Goal: Information Seeking & Learning: Find specific fact

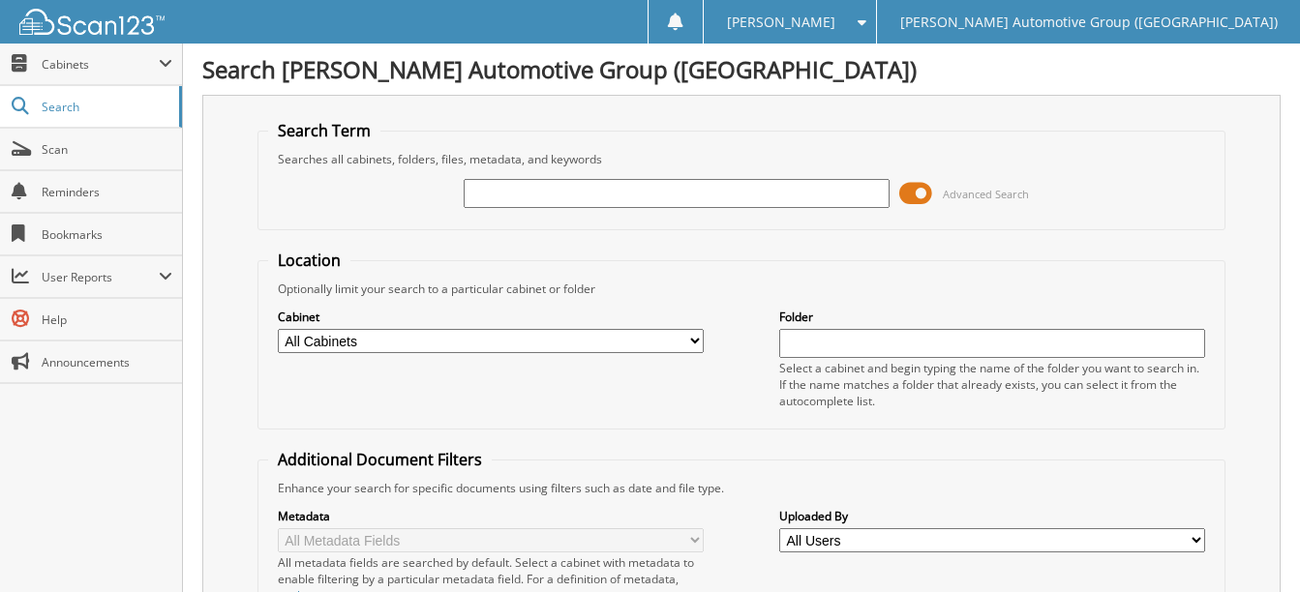
click at [490, 195] on input "text" at bounding box center [677, 193] width 426 height 29
paste input "1FTFW4L8XSFA31807"
type input "1FTFW4L8XSFA31807"
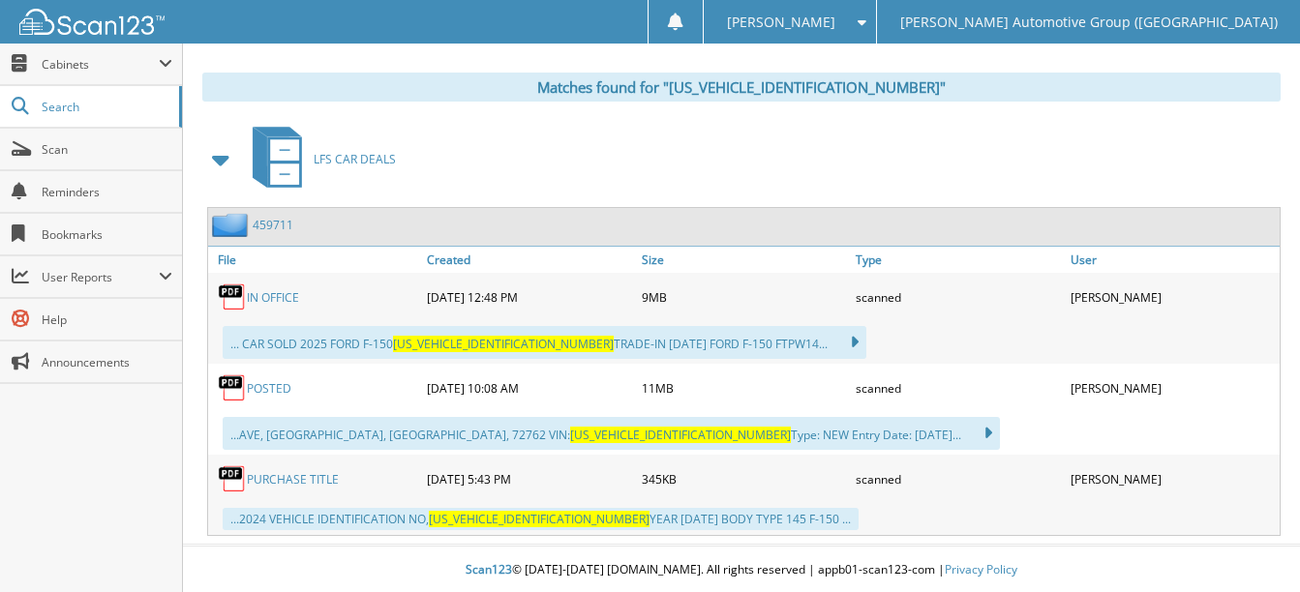
scroll to position [812, 0]
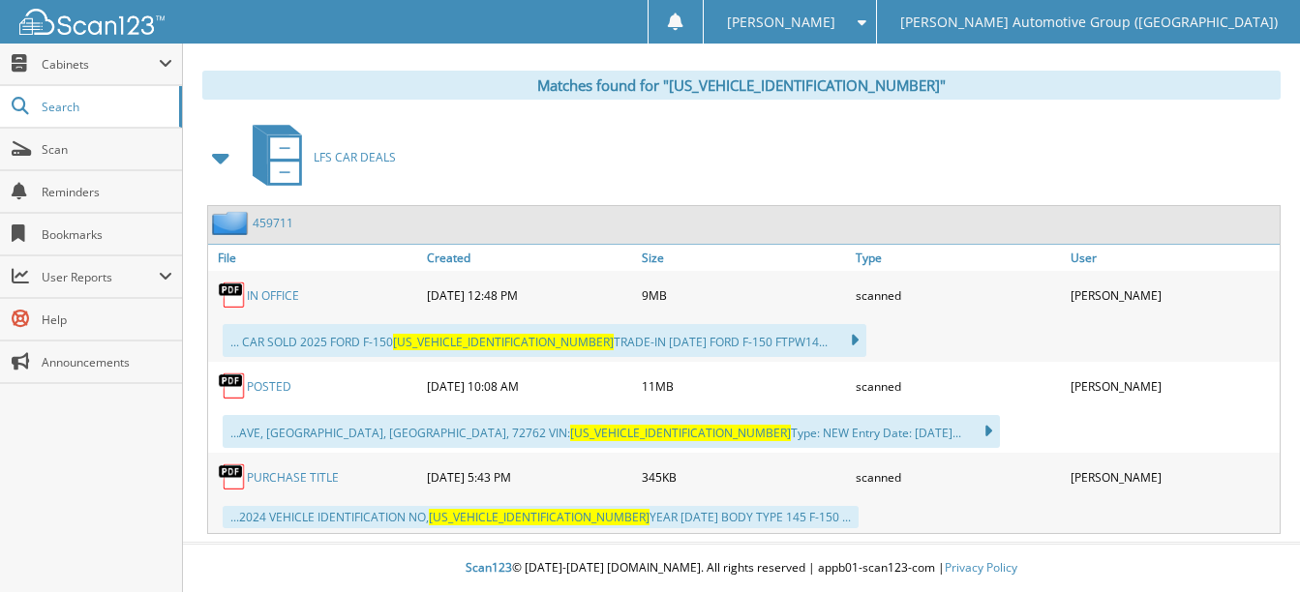
click at [271, 383] on link "POSTED" at bounding box center [269, 386] width 45 height 16
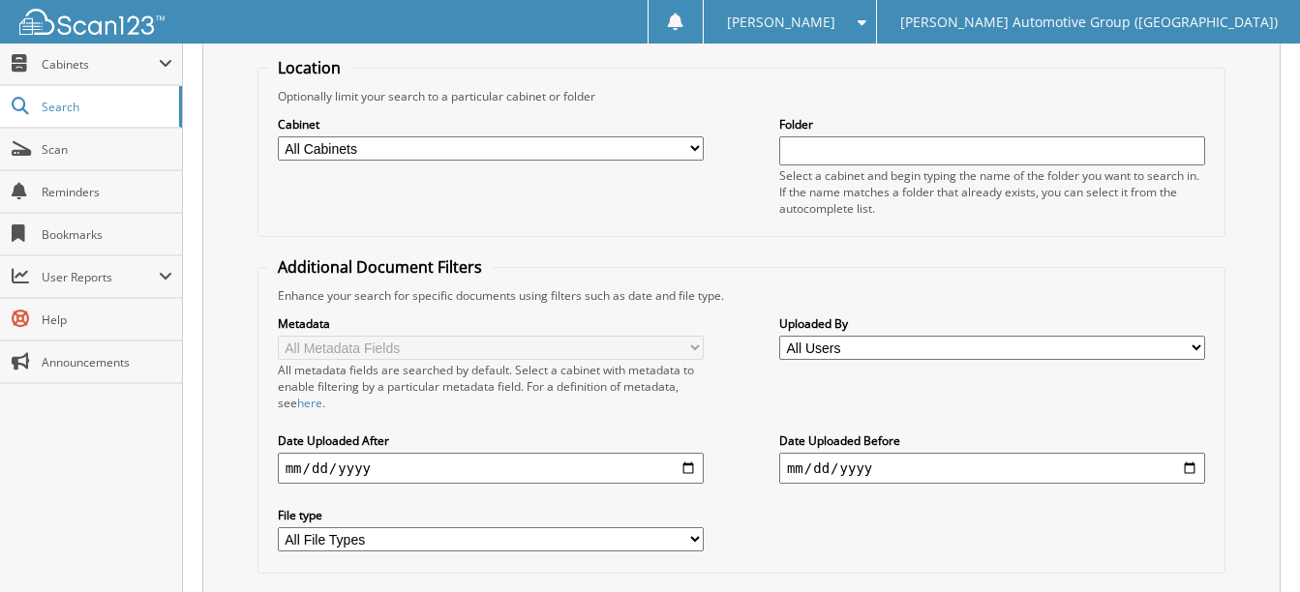
scroll to position [38, 0]
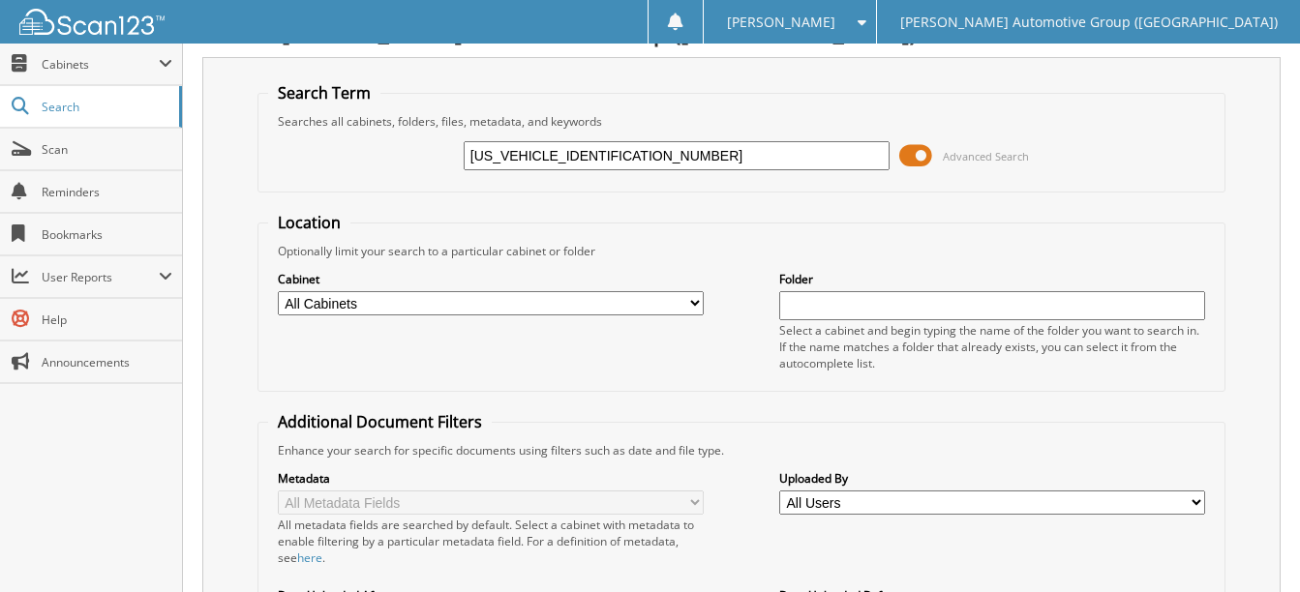
click at [635, 156] on input "1FTFW4L8XSFA31807" at bounding box center [677, 155] width 426 height 29
paste input "ER4GHXRLE42908"
type input "1FTER4GHXRLE42908"
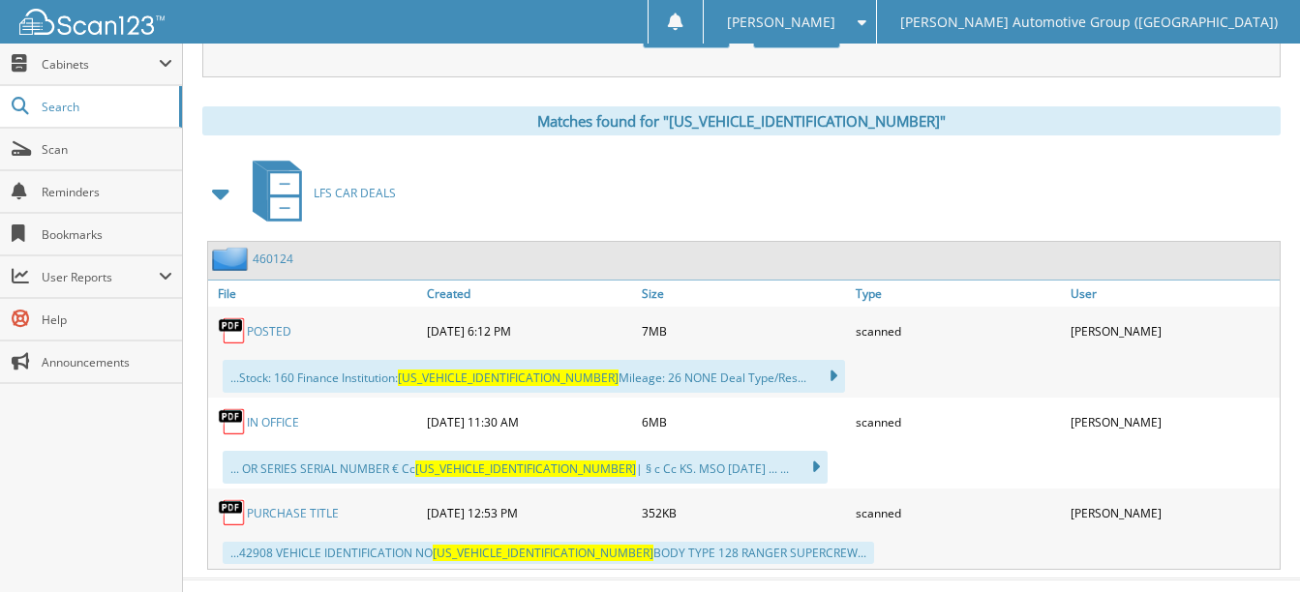
scroll to position [812, 0]
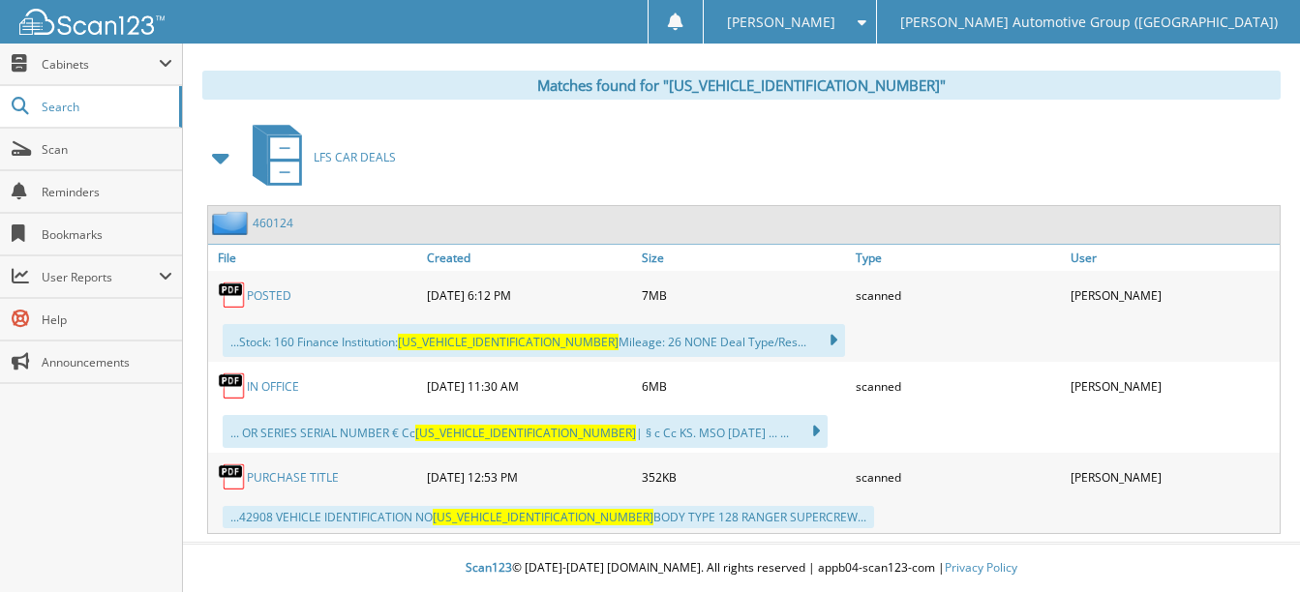
click at [283, 290] on link "POSTED" at bounding box center [269, 295] width 45 height 16
click at [283, 386] on link "IN OFFICE" at bounding box center [273, 386] width 52 height 16
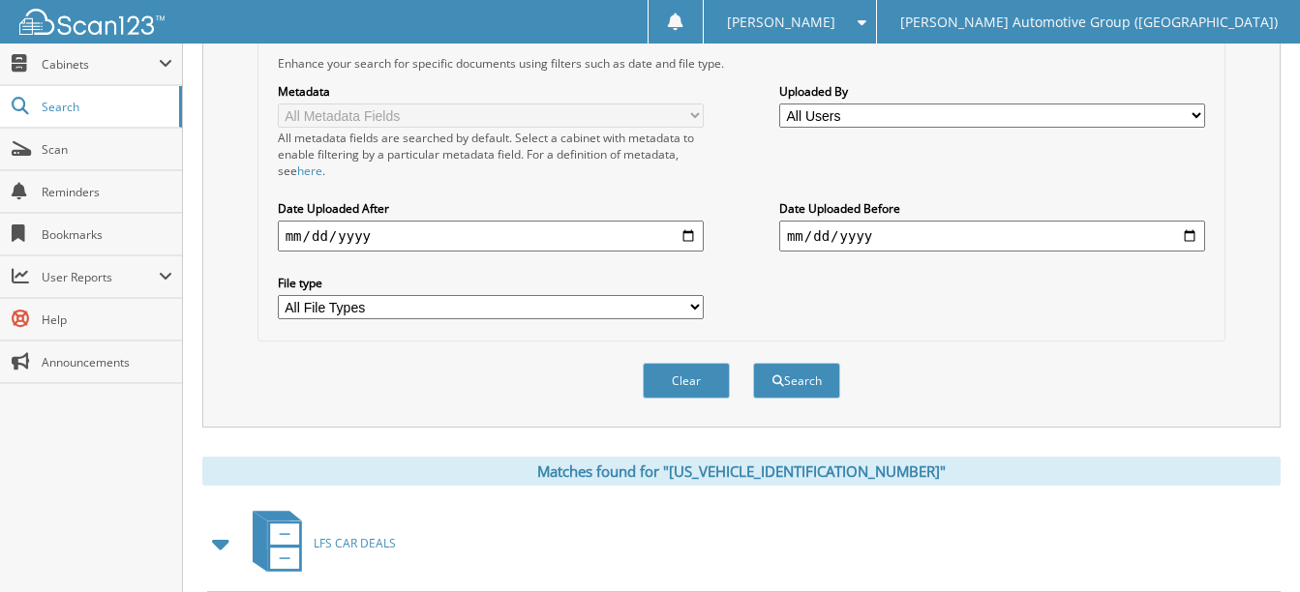
scroll to position [0, 0]
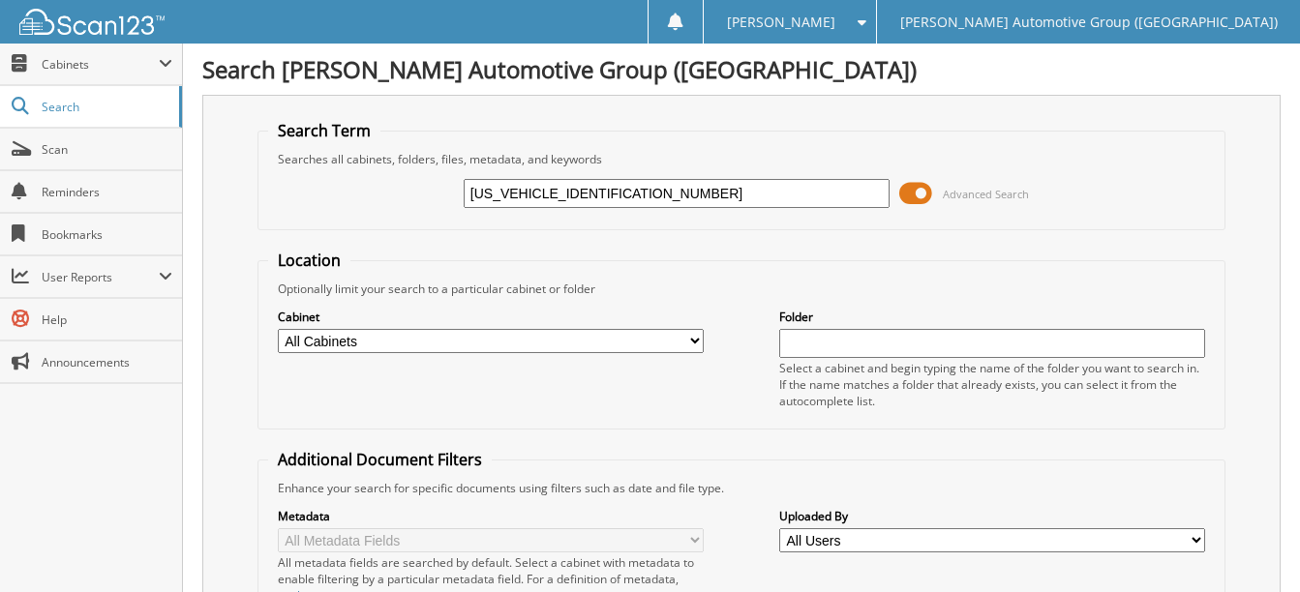
click at [631, 195] on input "1FTER4GHXRLE42908" at bounding box center [677, 193] width 426 height 29
paste input "MF1KP0SKD95370"
type input "1FTMF1KP0SKD95370"
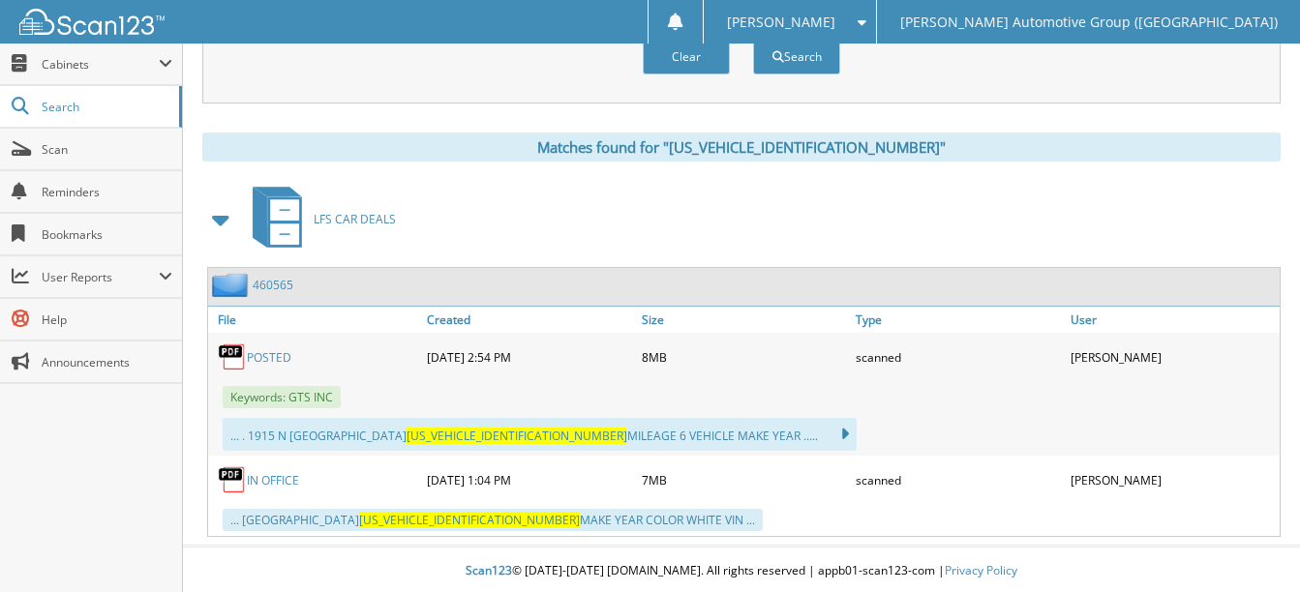
scroll to position [753, 0]
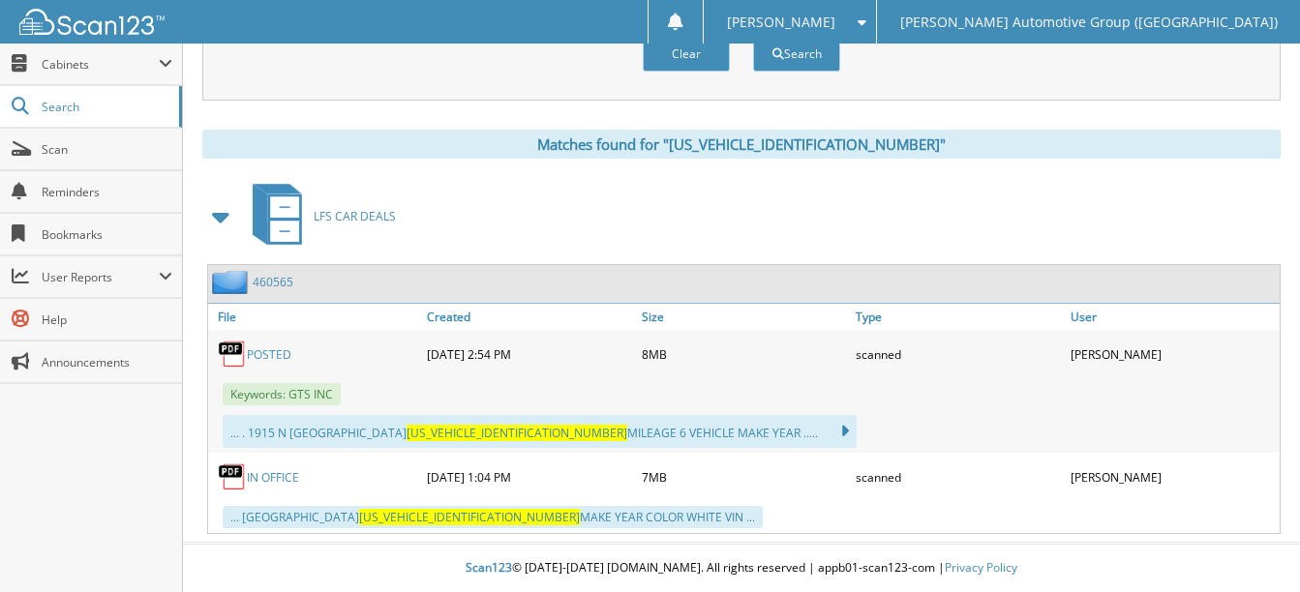
click at [280, 356] on link "POSTED" at bounding box center [269, 354] width 45 height 16
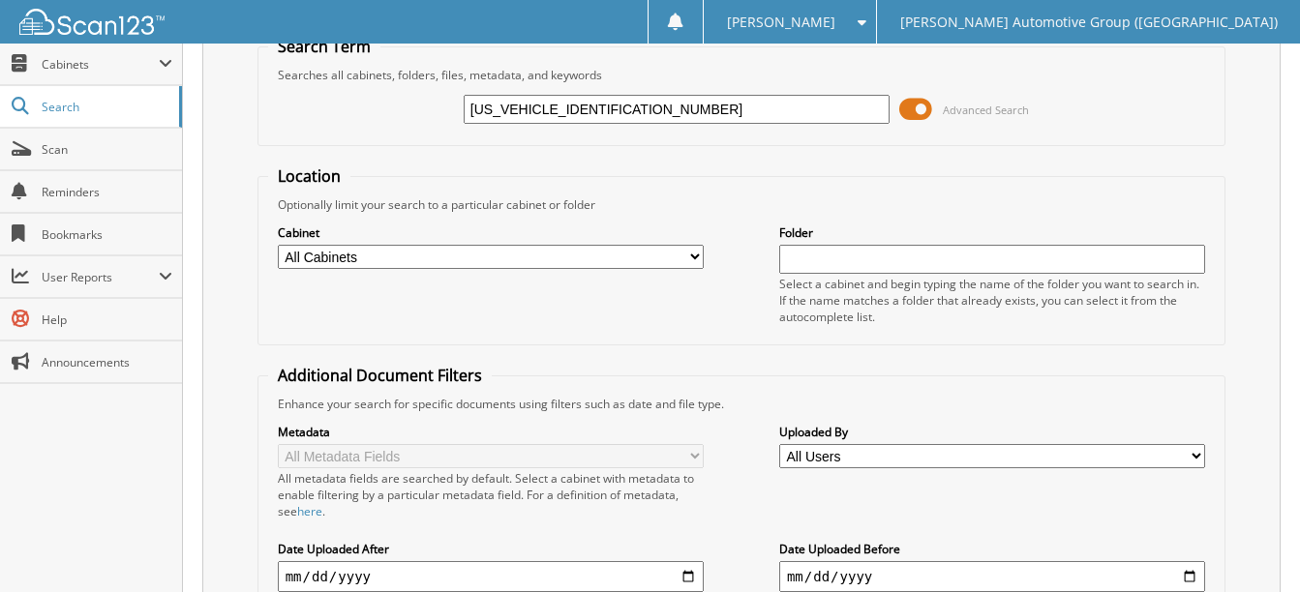
scroll to position [0, 0]
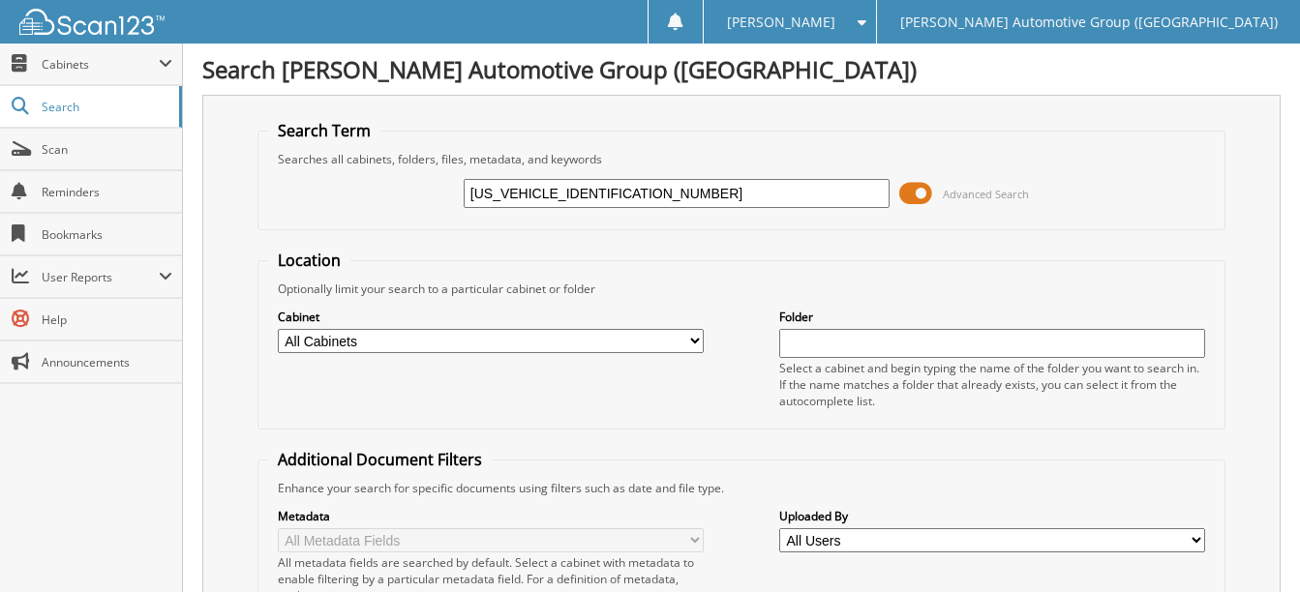
click at [653, 197] on input "1FTMF1KP0SKD95370" at bounding box center [677, 193] width 426 height 29
paste input "3SKD95069"
type input "1FTMF1KP3SKD95069"
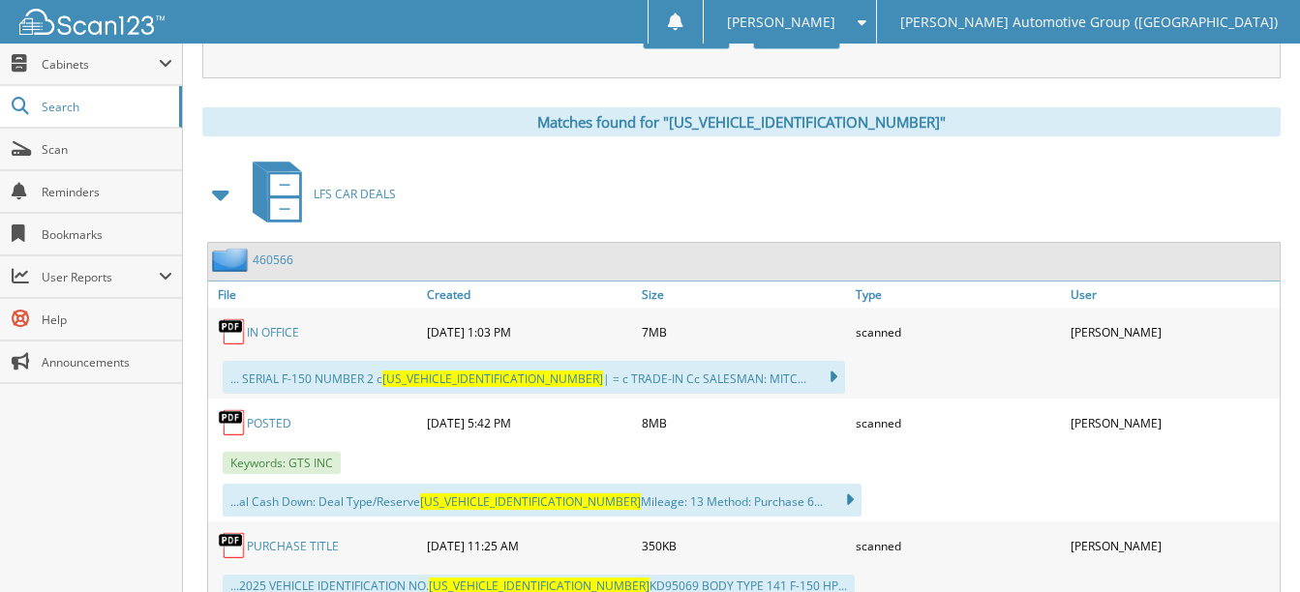
scroll to position [844, 0]
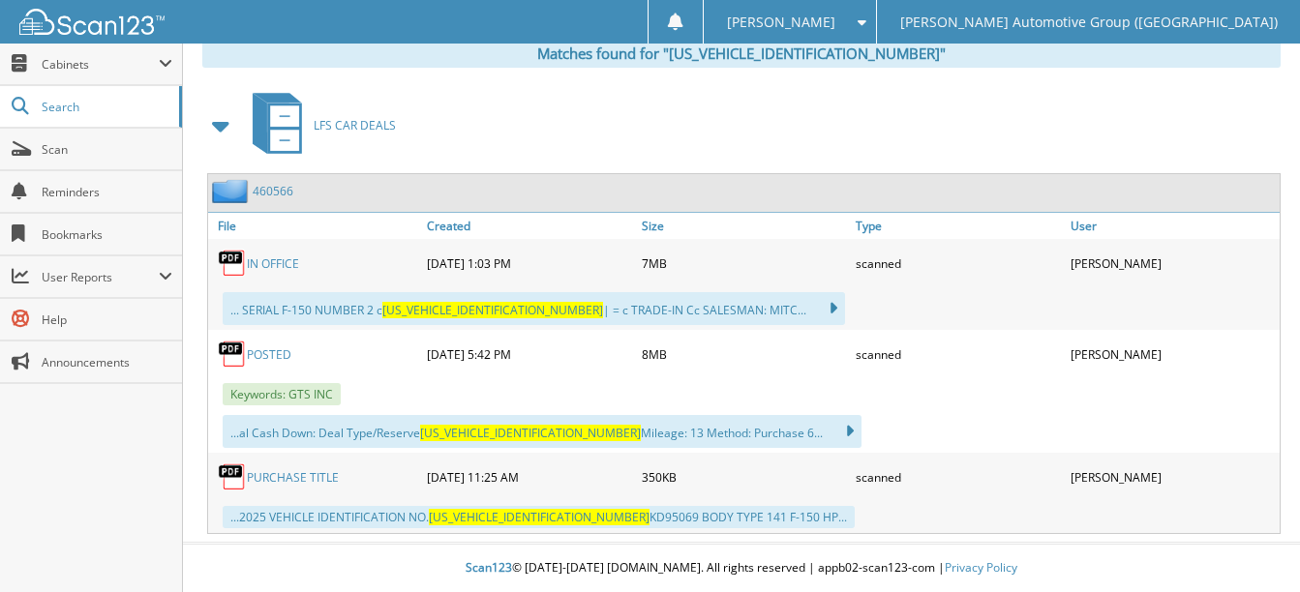
click at [257, 359] on link "POSTED" at bounding box center [269, 354] width 45 height 16
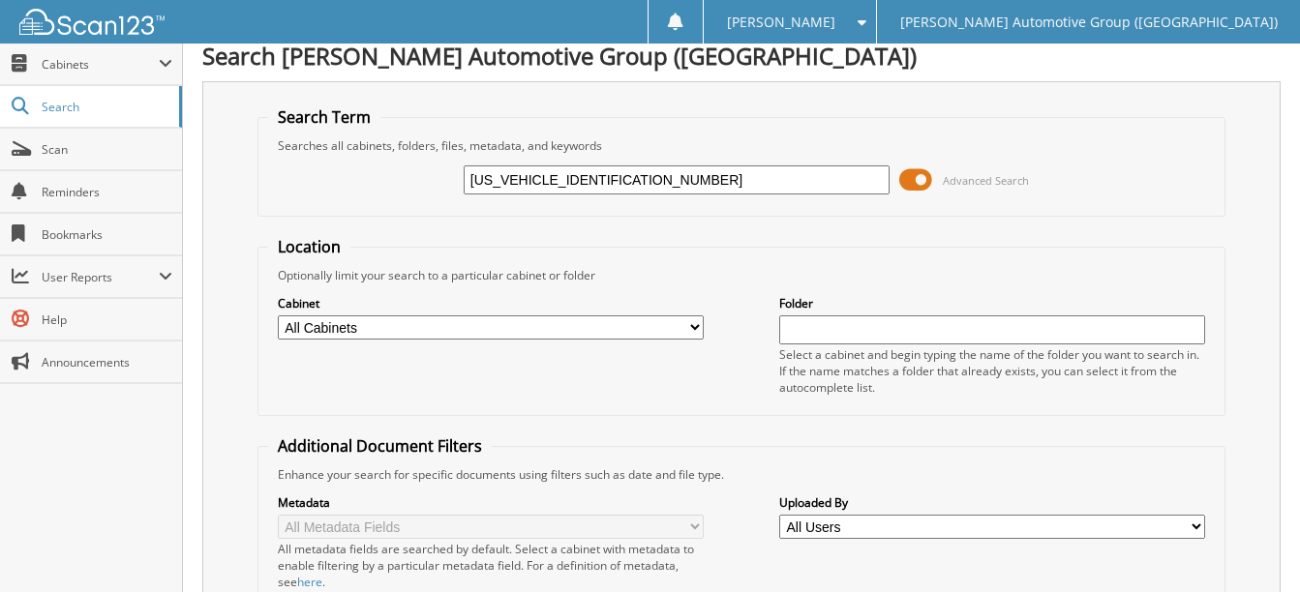
scroll to position [0, 0]
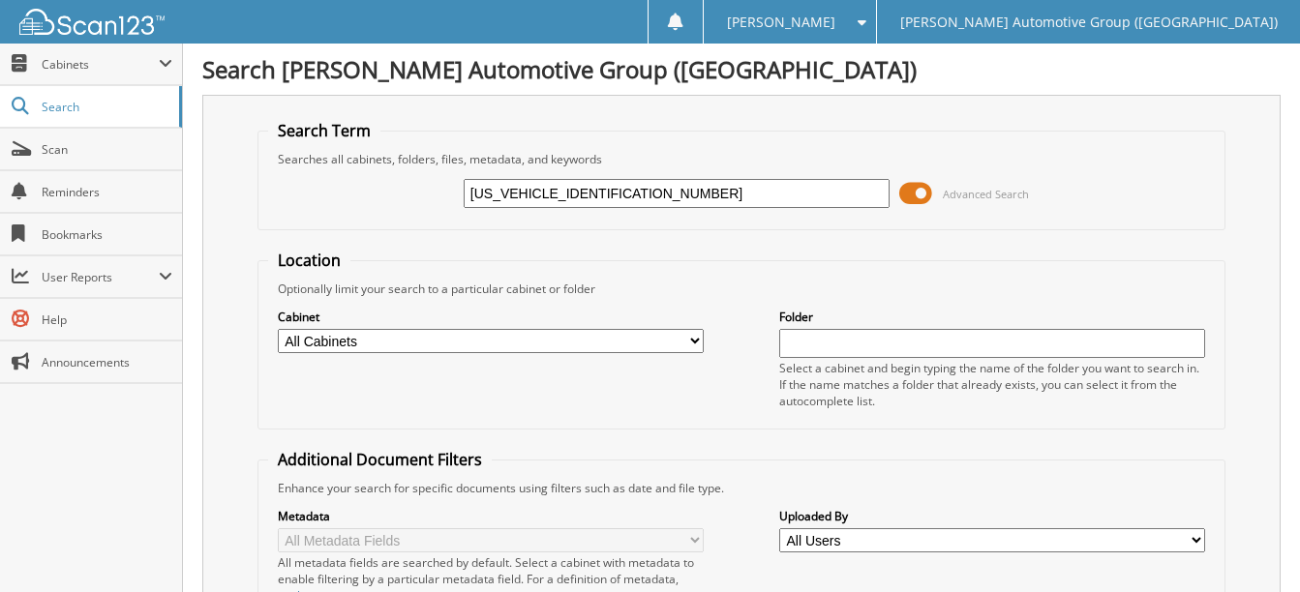
click at [647, 194] on input "[US_VEHICLE_IDENTIFICATION_NUMBER]" at bounding box center [677, 193] width 426 height 29
paste input "EW3LP1RKF09658"
type input "[US_VEHICLE_IDENTIFICATION_NUMBER]"
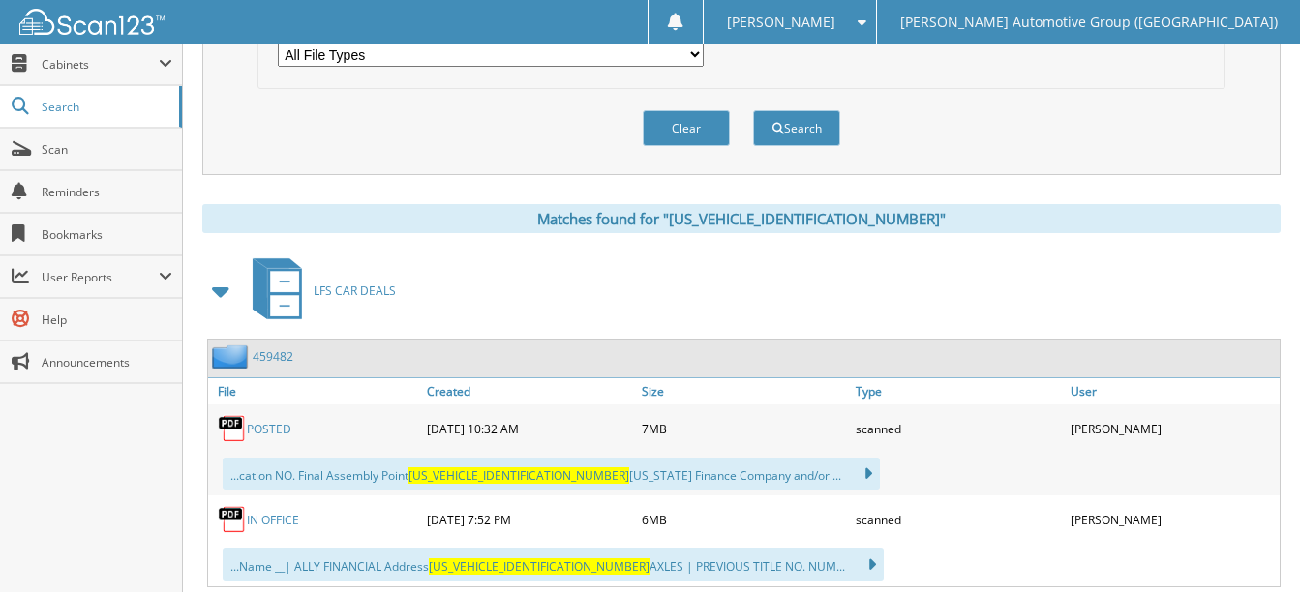
scroll to position [732, 0]
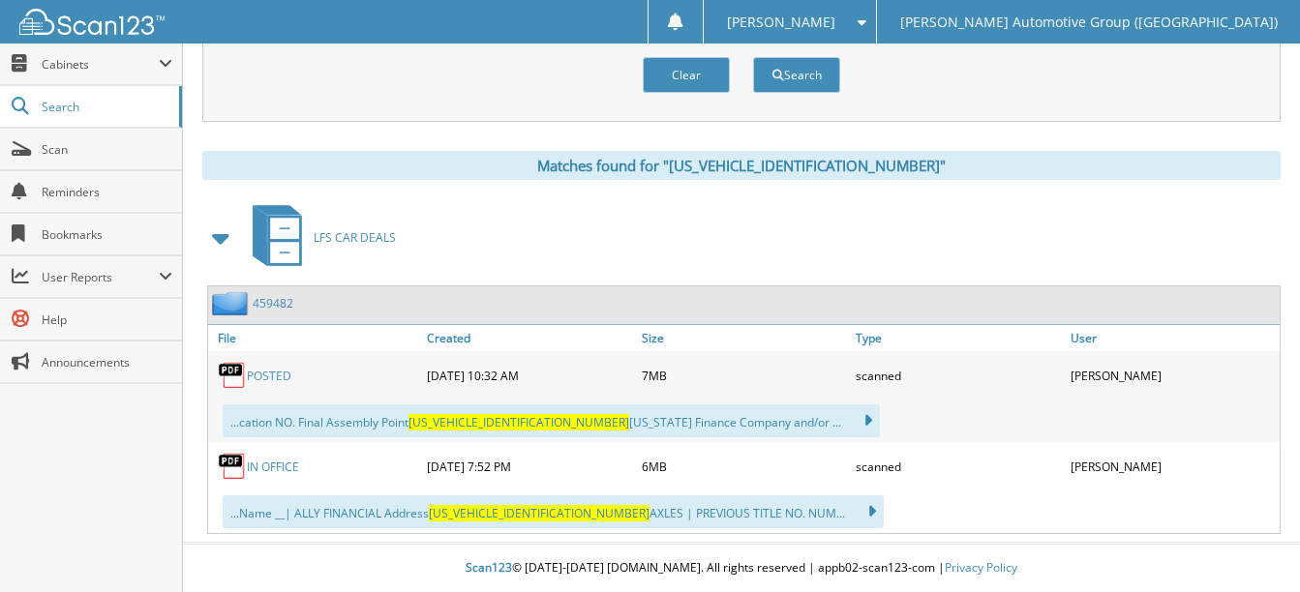
click at [276, 374] on link "POSTED" at bounding box center [269, 376] width 45 height 16
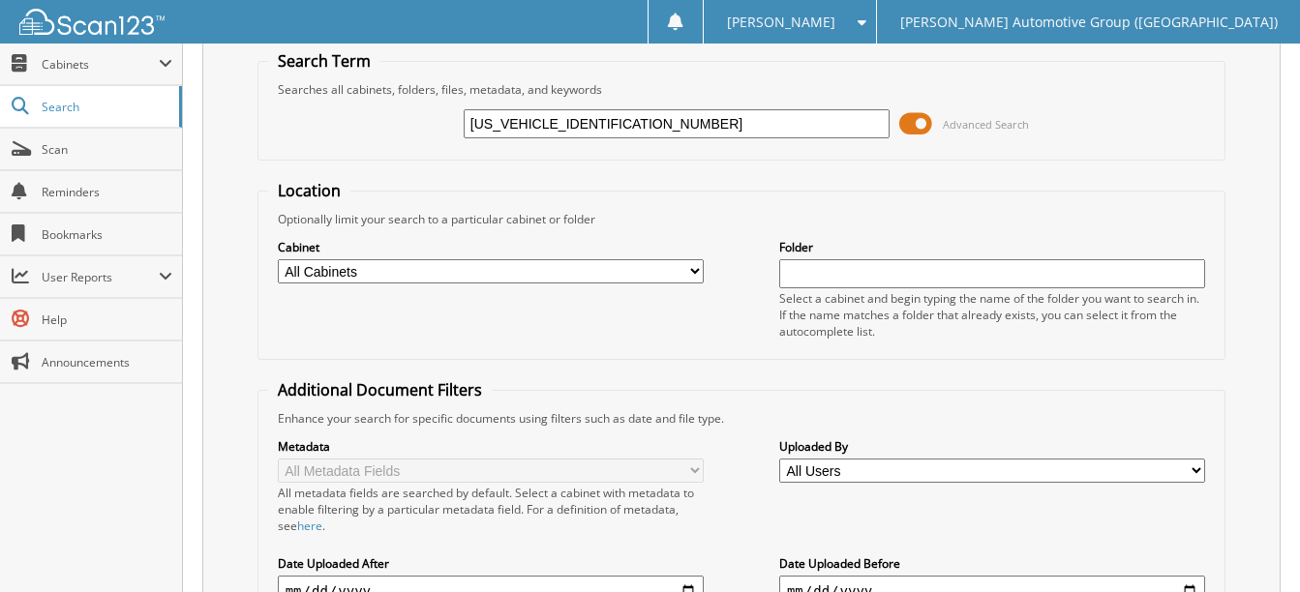
scroll to position [0, 0]
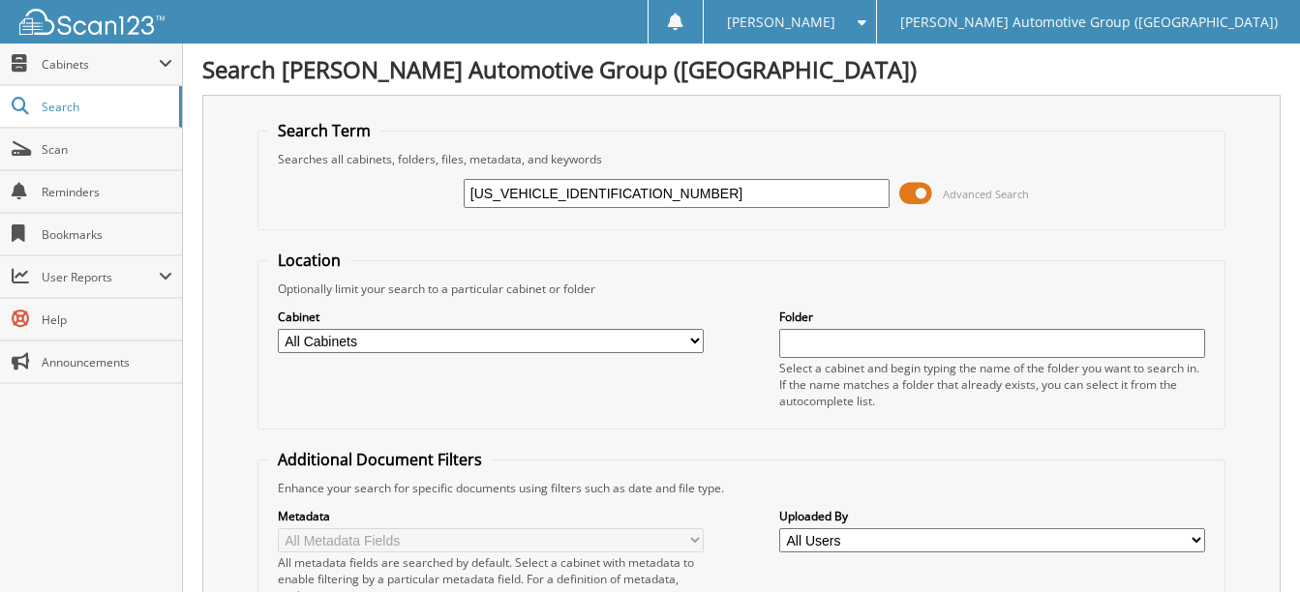
click at [627, 196] on input "1FTEW3LP1RKF09658" at bounding box center [677, 193] width 426 height 29
paste input "6W3L77RWG20552"
type input "1FT6W3L77RWG20552"
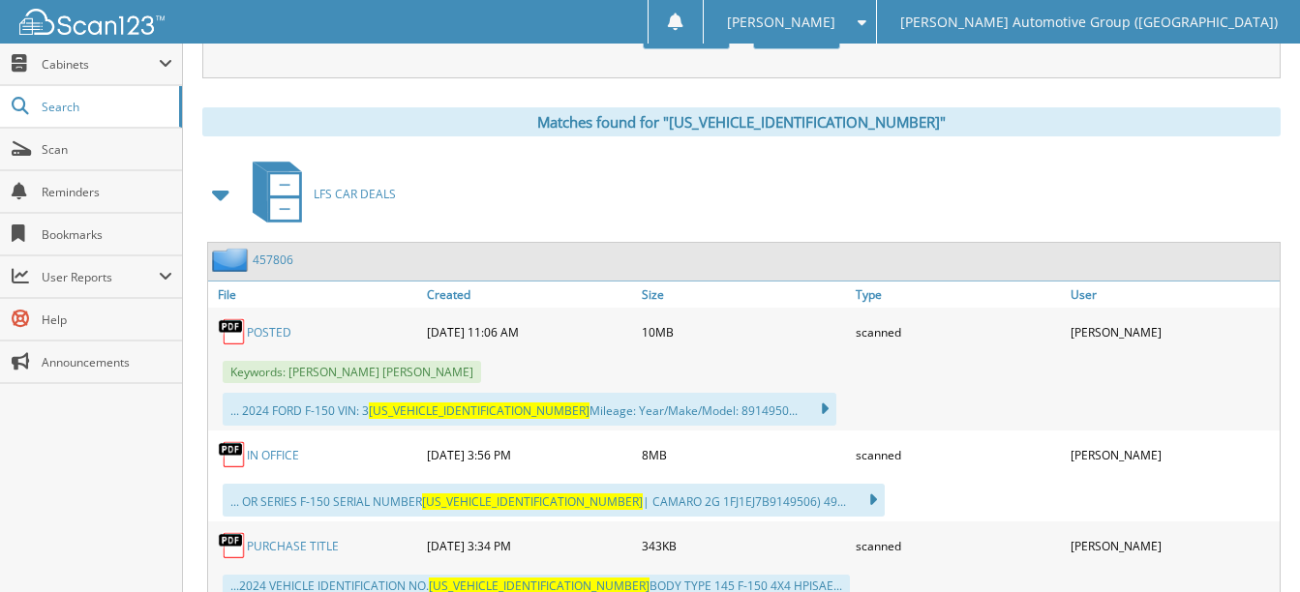
scroll to position [844, 0]
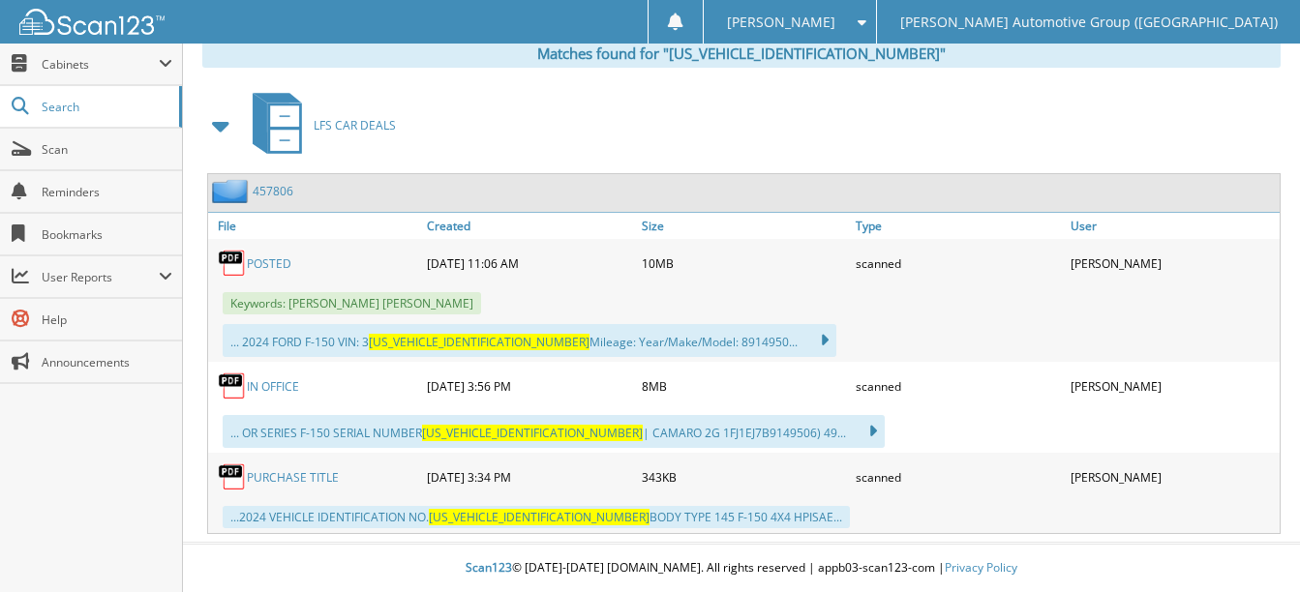
click at [260, 259] on link "POSTED" at bounding box center [269, 263] width 45 height 16
click at [271, 392] on link "IN OFFICE" at bounding box center [273, 386] width 52 height 16
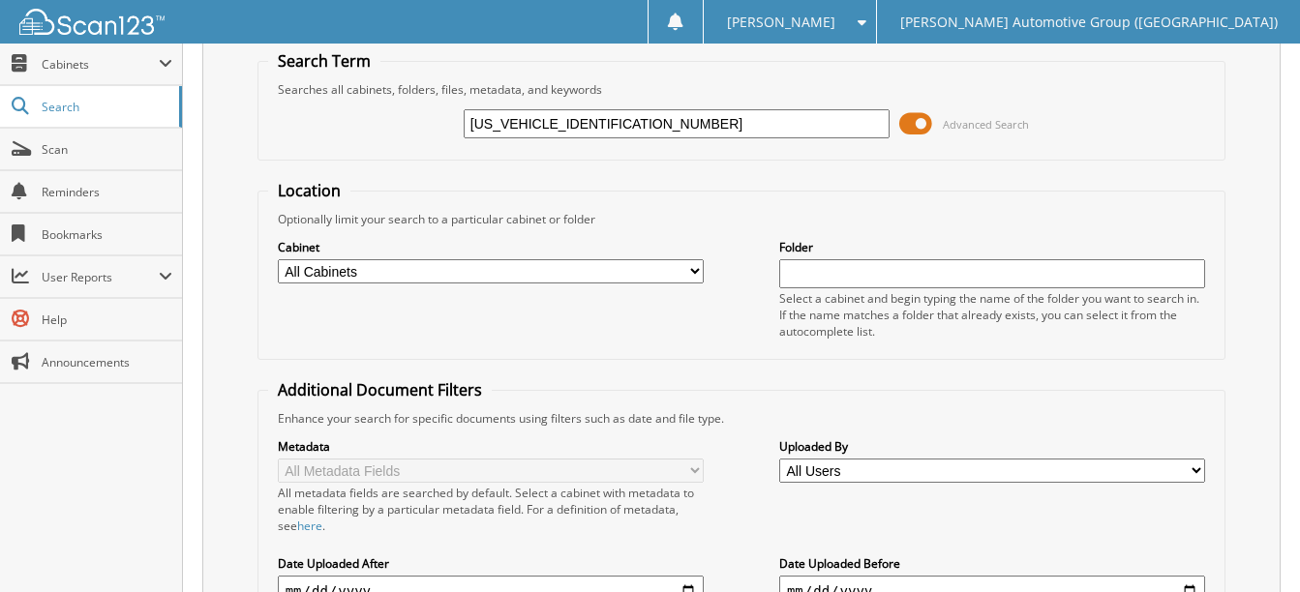
scroll to position [0, 0]
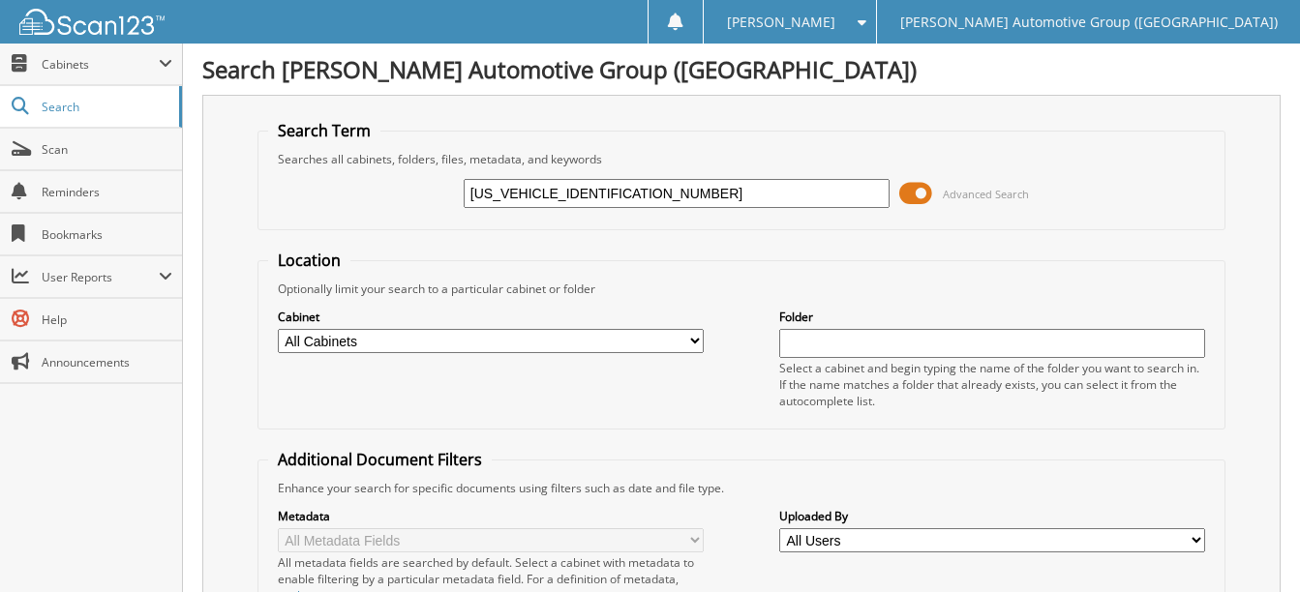
click at [630, 191] on input "1FT6W3L77RWG20552" at bounding box center [677, 193] width 426 height 29
paste input "A6P8TH4S5109904"
type input "1FA6P8TH4S5109904"
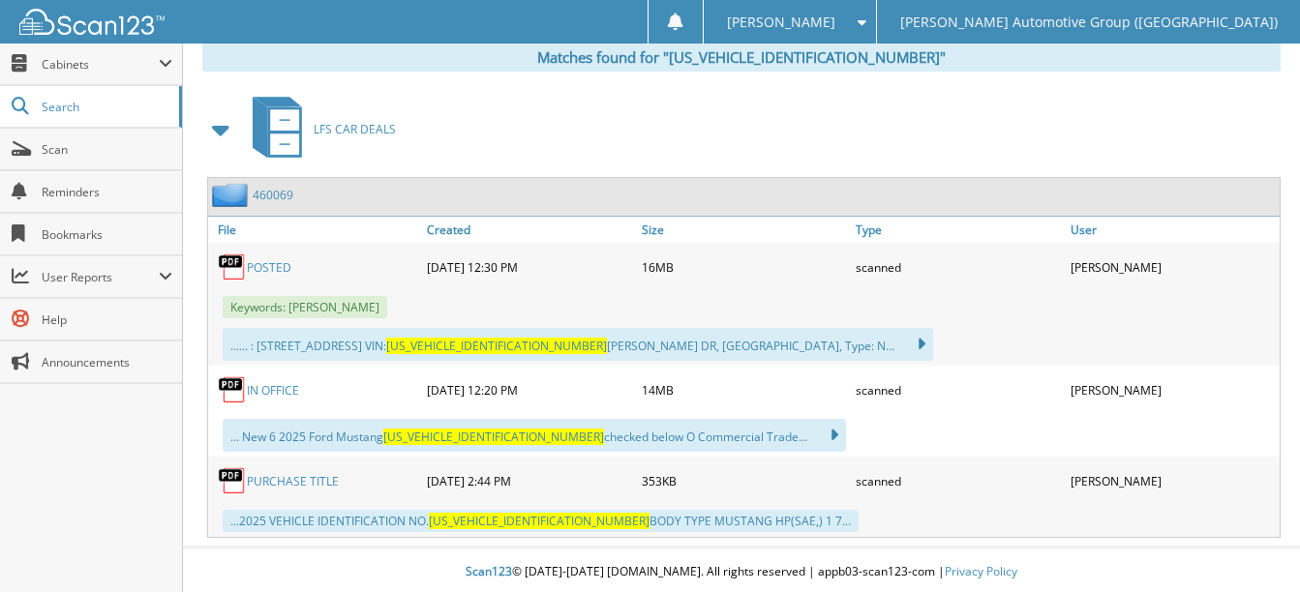
scroll to position [844, 0]
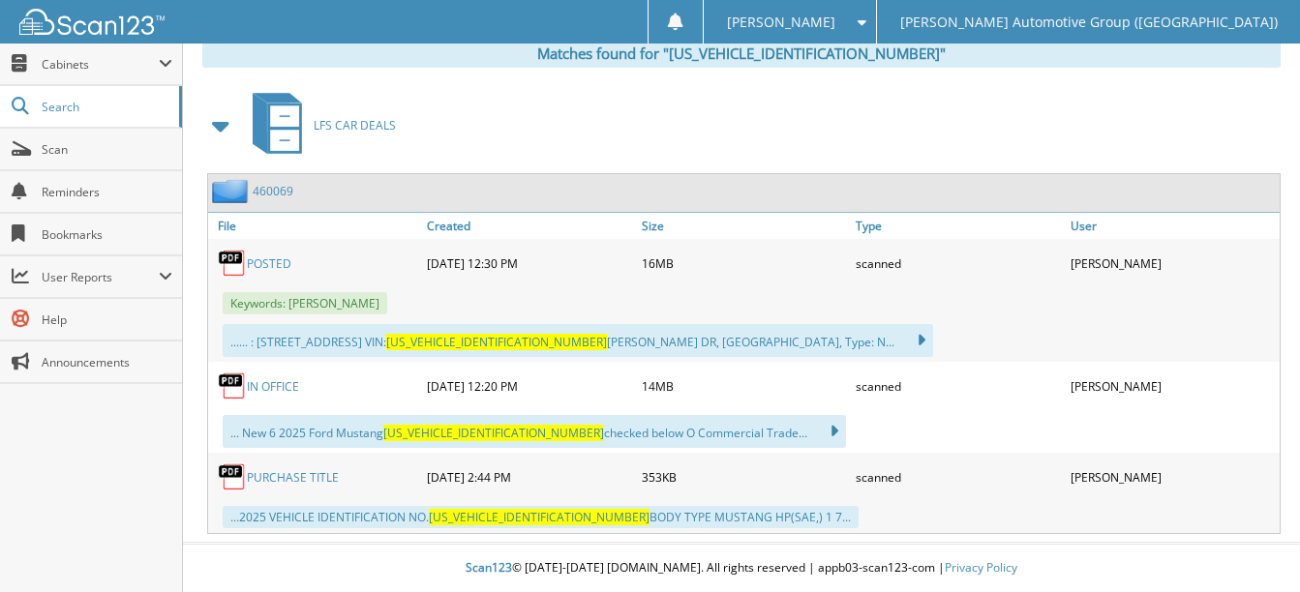
click at [278, 263] on link "POSTED" at bounding box center [269, 263] width 45 height 16
